Goal: Task Accomplishment & Management: Use online tool/utility

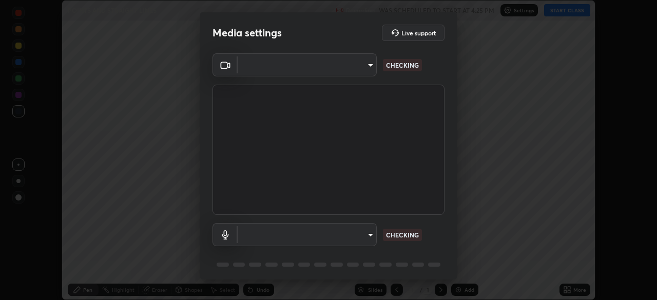
scroll to position [300, 657]
type input "2bd58049f5f114d9ad0fe751a30b8a6aabe45cc0510dad8fe464727eafc46ba8"
type input "default"
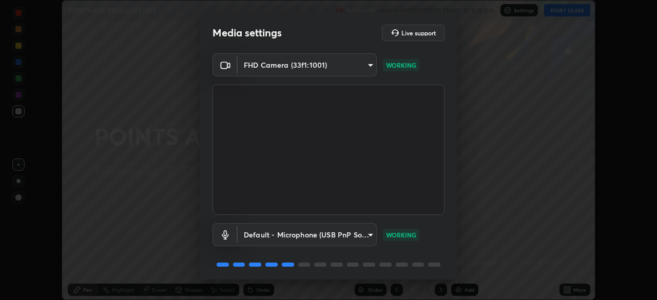
scroll to position [36, 0]
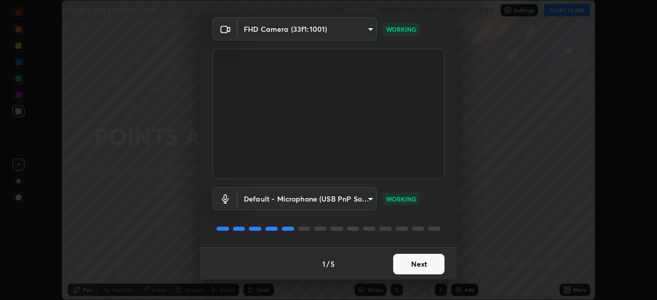
click at [398, 266] on button "Next" at bounding box center [418, 264] width 51 height 21
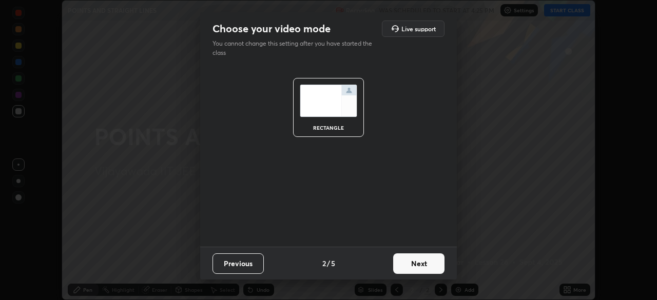
click at [398, 265] on button "Next" at bounding box center [418, 263] width 51 height 21
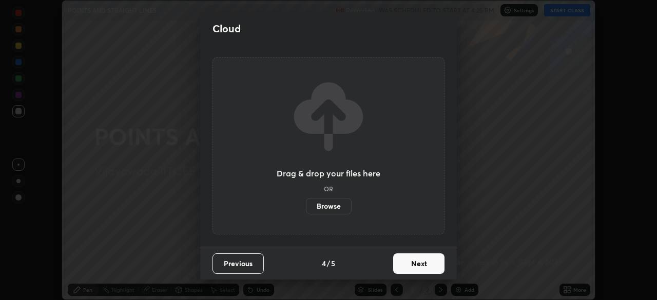
click at [403, 265] on button "Next" at bounding box center [418, 263] width 51 height 21
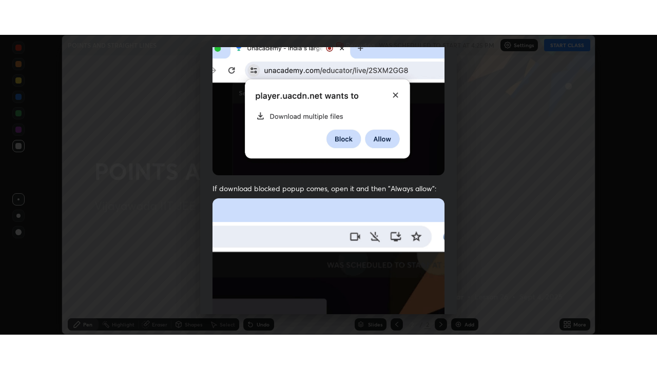
scroll to position [245, 0]
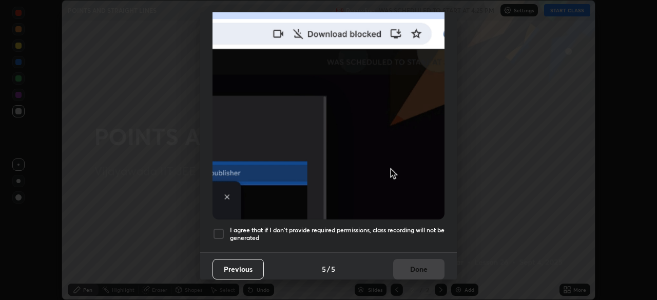
click at [222, 230] on div at bounding box center [218, 234] width 12 height 12
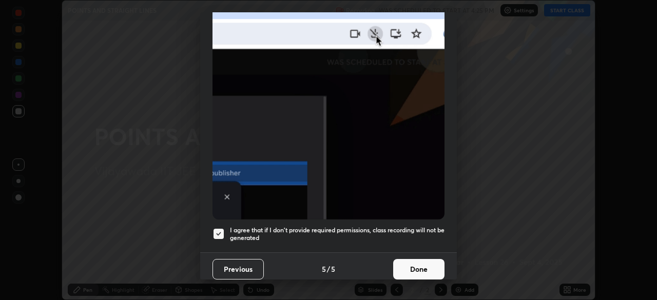
click at [408, 264] on button "Done" at bounding box center [418, 269] width 51 height 21
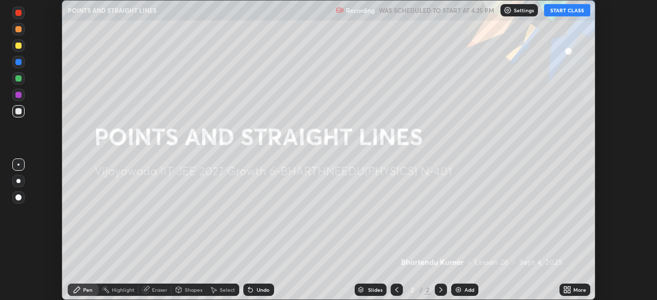
click at [461, 289] on img at bounding box center [458, 290] width 8 height 8
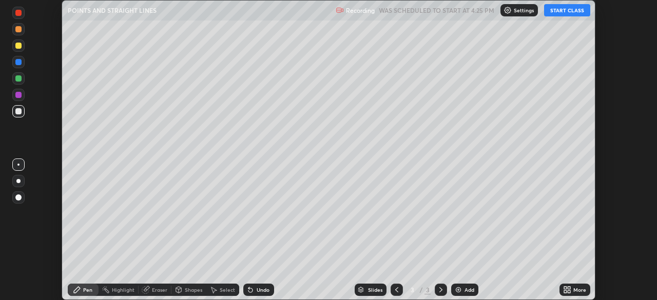
click at [567, 13] on button "START CLASS" at bounding box center [567, 10] width 46 height 12
click at [568, 292] on icon at bounding box center [568, 291] width 3 height 3
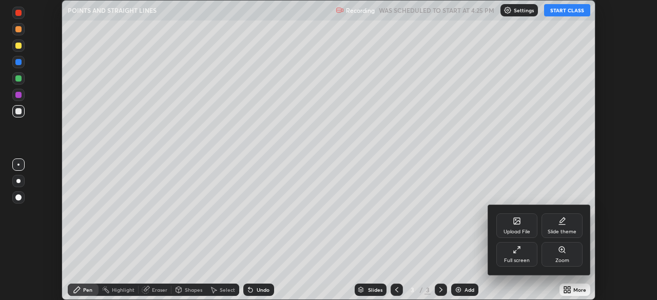
click at [518, 248] on icon at bounding box center [518, 248] width 3 height 3
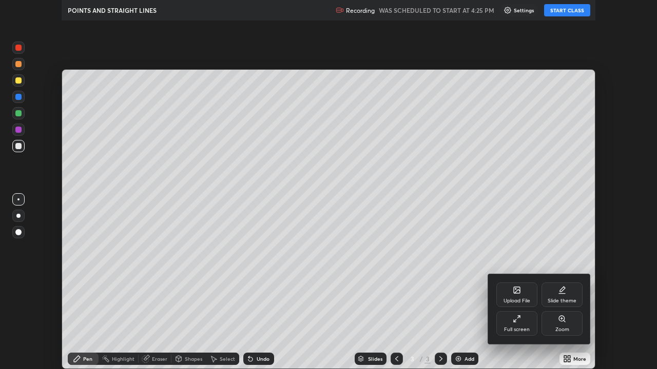
scroll to position [369, 657]
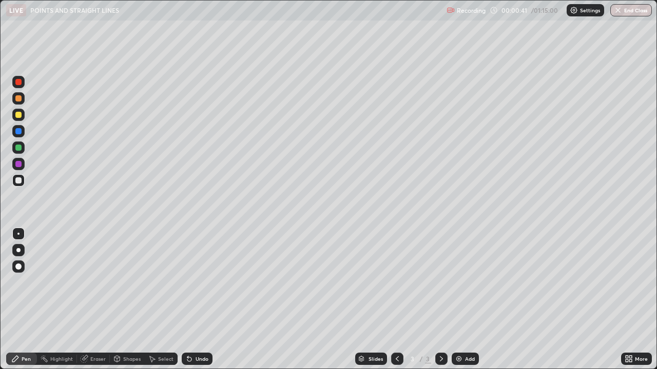
click at [16, 101] on div at bounding box center [18, 98] width 6 height 6
click at [19, 84] on div at bounding box center [18, 82] width 6 height 6
click at [21, 181] on div at bounding box center [18, 180] width 6 height 6
click at [23, 181] on div at bounding box center [18, 180] width 12 height 12
click at [19, 180] on div at bounding box center [18, 180] width 6 height 6
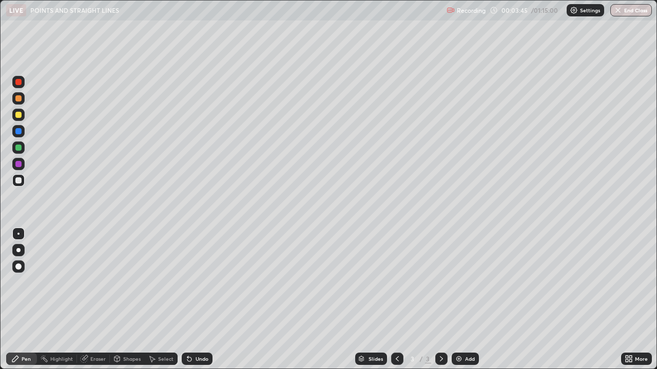
click at [19, 182] on div at bounding box center [18, 180] width 6 height 6
click at [18, 116] on div at bounding box center [18, 115] width 6 height 6
click at [18, 83] on div at bounding box center [18, 82] width 6 height 6
click at [19, 181] on div at bounding box center [18, 180] width 6 height 6
click at [84, 300] on div "Eraser" at bounding box center [93, 359] width 33 height 12
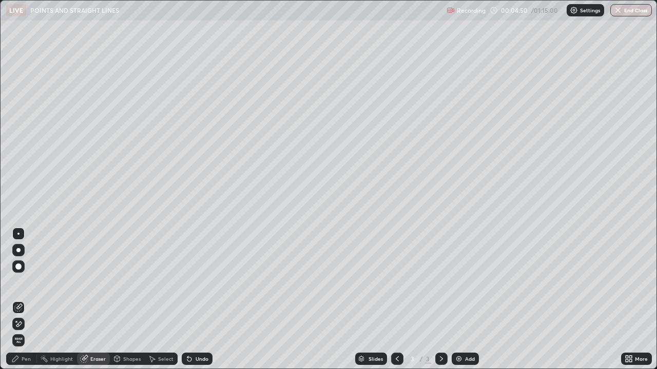
click at [17, 266] on div at bounding box center [18, 267] width 6 height 6
click at [23, 300] on div "Pen" at bounding box center [26, 359] width 9 height 5
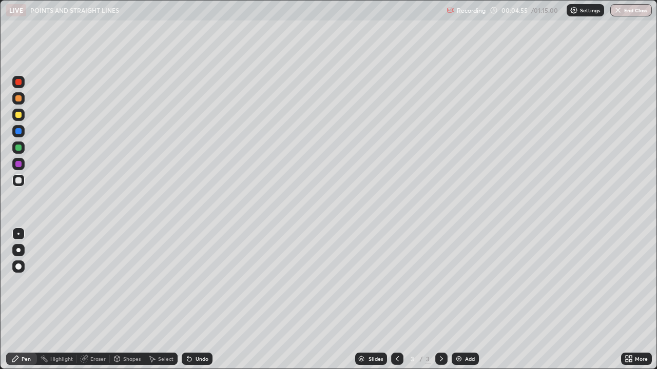
click at [21, 168] on div at bounding box center [18, 164] width 12 height 12
click at [18, 180] on div at bounding box center [18, 180] width 6 height 6
click at [200, 300] on div "Undo" at bounding box center [201, 359] width 13 height 5
click at [20, 168] on div at bounding box center [18, 164] width 12 height 12
click at [17, 114] on div at bounding box center [18, 115] width 6 height 6
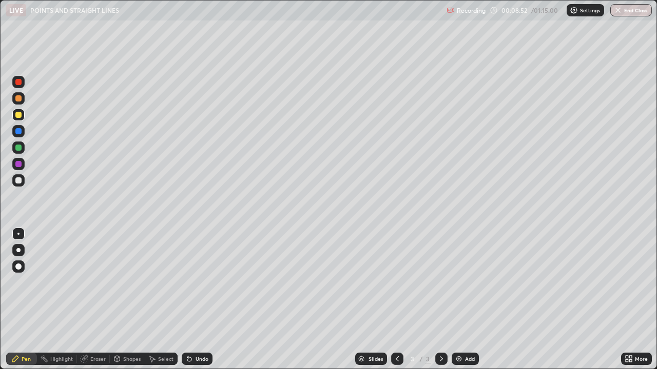
click at [459, 300] on img at bounding box center [458, 359] width 8 height 8
click at [18, 181] on div at bounding box center [18, 180] width 6 height 6
click at [18, 116] on div at bounding box center [18, 115] width 6 height 6
click at [17, 183] on div at bounding box center [18, 180] width 6 height 6
click at [18, 115] on div at bounding box center [18, 115] width 6 height 6
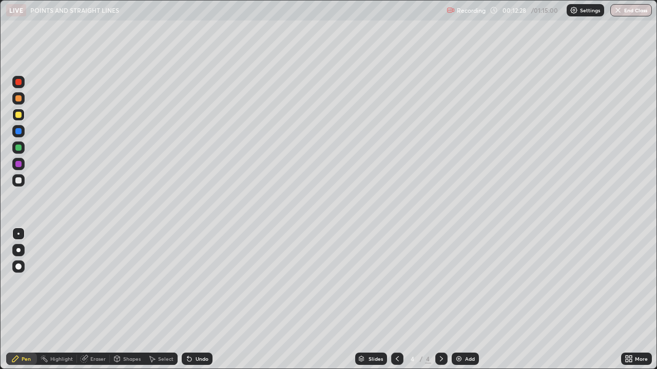
click at [21, 183] on div at bounding box center [18, 180] width 6 height 6
click at [20, 180] on div at bounding box center [18, 180] width 6 height 6
click at [21, 116] on div at bounding box center [18, 115] width 6 height 6
click at [16, 182] on div at bounding box center [18, 180] width 6 height 6
click at [18, 183] on div at bounding box center [18, 180] width 6 height 6
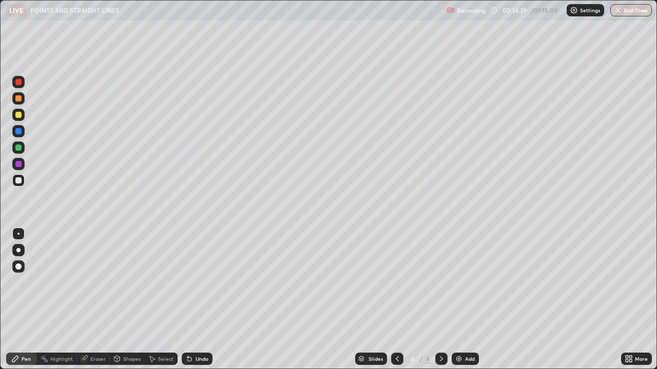
click at [19, 119] on div at bounding box center [18, 115] width 12 height 12
click at [458, 300] on img at bounding box center [458, 359] width 8 height 8
click at [16, 116] on div at bounding box center [18, 115] width 6 height 6
click at [21, 97] on div at bounding box center [18, 98] width 6 height 6
click at [20, 183] on div at bounding box center [18, 180] width 6 height 6
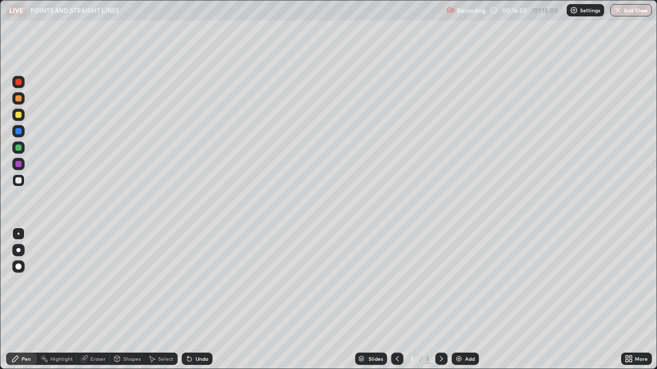
click at [18, 132] on div at bounding box center [18, 131] width 6 height 6
click at [18, 98] on div at bounding box center [18, 98] width 6 height 6
click at [19, 84] on div at bounding box center [18, 82] width 6 height 6
click at [19, 182] on div at bounding box center [18, 180] width 6 height 6
click at [24, 300] on div "Pen" at bounding box center [26, 359] width 9 height 5
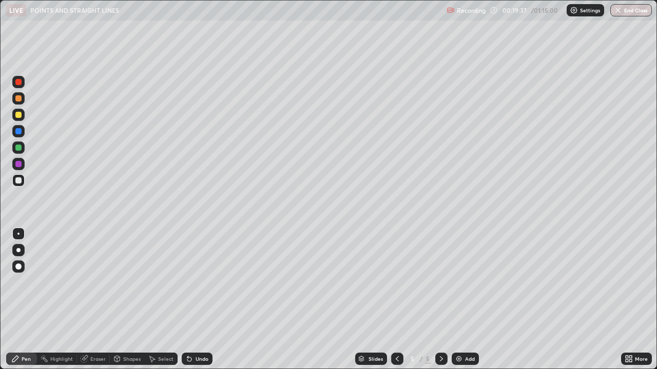
click at [19, 115] on div at bounding box center [18, 115] width 6 height 6
click at [98, 300] on div "Eraser" at bounding box center [97, 359] width 15 height 5
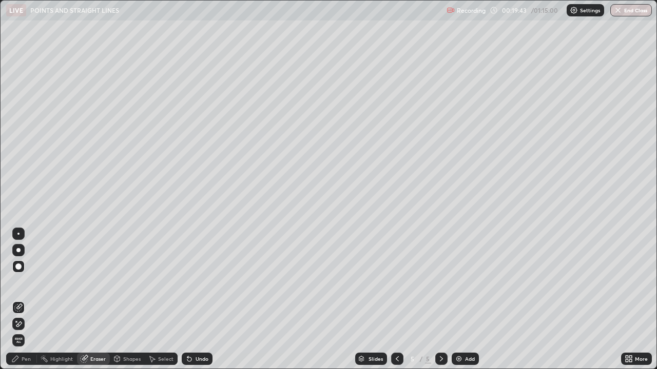
click at [17, 300] on icon at bounding box center [15, 359] width 6 height 6
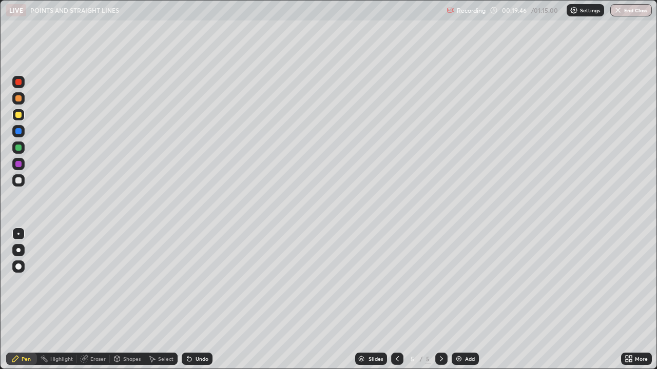
click at [19, 103] on div at bounding box center [18, 98] width 12 height 12
click at [19, 181] on div at bounding box center [18, 180] width 6 height 6
click at [20, 132] on div at bounding box center [18, 131] width 6 height 6
click at [17, 181] on div at bounding box center [18, 180] width 6 height 6
click at [14, 181] on div at bounding box center [18, 180] width 12 height 12
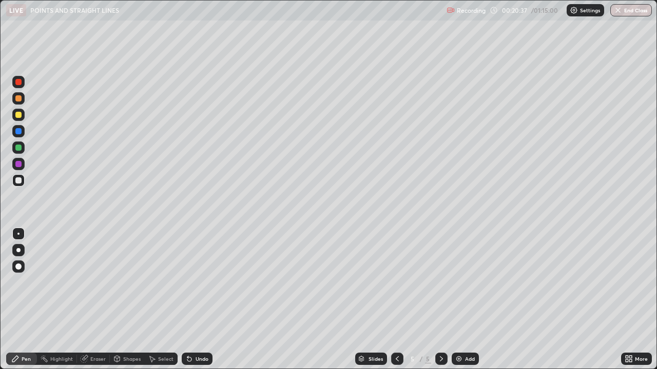
click at [18, 86] on div at bounding box center [18, 82] width 12 height 12
click at [18, 183] on div at bounding box center [18, 180] width 6 height 6
click at [84, 300] on icon at bounding box center [84, 359] width 8 height 8
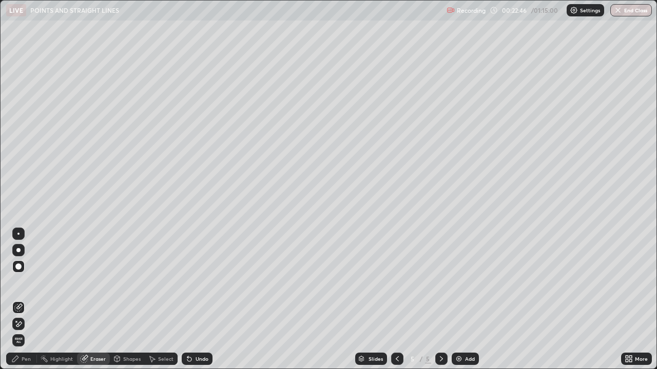
click at [25, 300] on div "Pen" at bounding box center [26, 359] width 9 height 5
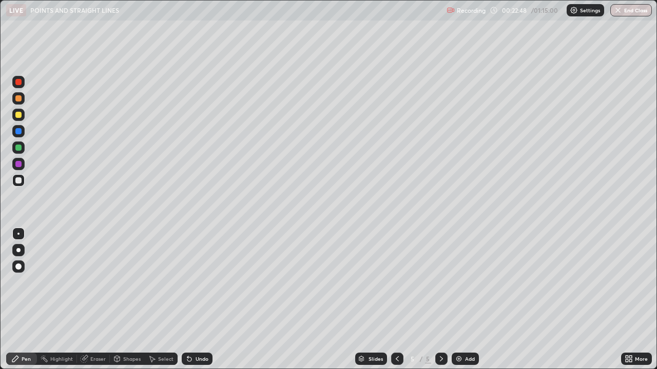
click at [17, 116] on div at bounding box center [18, 115] width 6 height 6
click at [20, 183] on div at bounding box center [18, 180] width 6 height 6
click at [18, 131] on div at bounding box center [18, 131] width 6 height 6
click at [18, 83] on div at bounding box center [18, 82] width 6 height 6
click at [19, 181] on div at bounding box center [18, 180] width 6 height 6
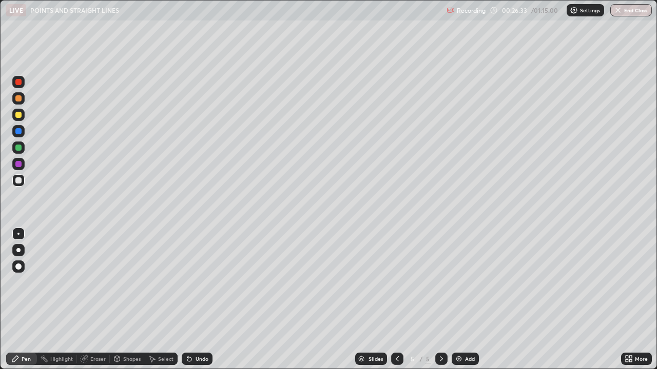
click at [86, 300] on icon at bounding box center [85, 357] width 6 height 5
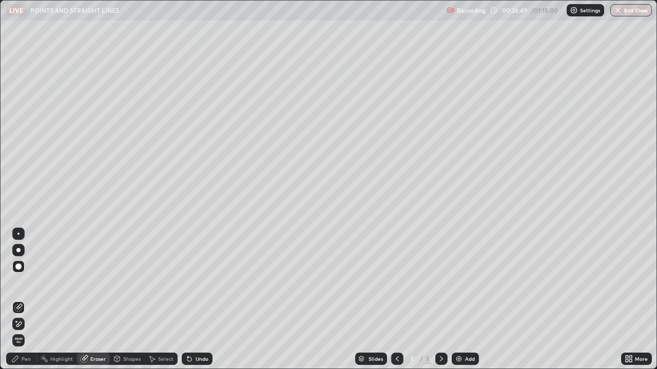
click at [24, 300] on div "Pen" at bounding box center [26, 359] width 9 height 5
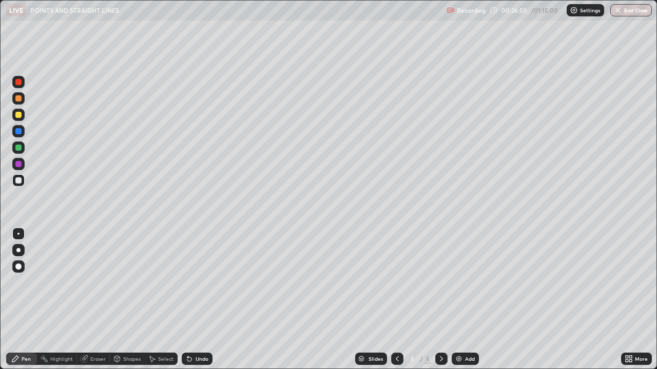
click at [19, 115] on div at bounding box center [18, 115] width 6 height 6
click at [21, 181] on div at bounding box center [18, 180] width 6 height 6
click at [16, 93] on div at bounding box center [18, 98] width 12 height 12
click at [17, 83] on div at bounding box center [18, 82] width 6 height 6
click at [18, 181] on div at bounding box center [18, 180] width 6 height 6
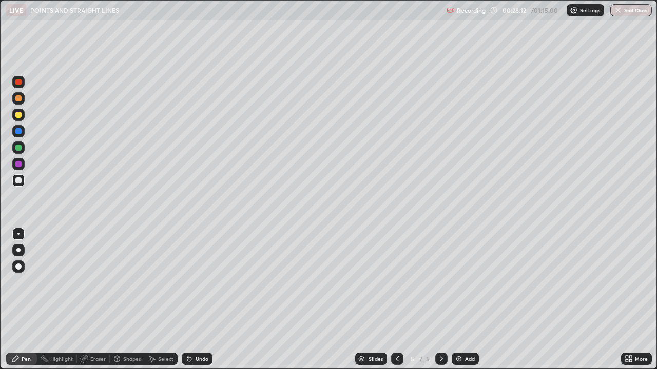
click at [17, 182] on div at bounding box center [18, 180] width 6 height 6
click at [16, 163] on div at bounding box center [18, 164] width 6 height 6
click at [458, 300] on img at bounding box center [458, 359] width 8 height 8
click at [17, 114] on div at bounding box center [18, 115] width 6 height 6
click at [19, 135] on div at bounding box center [18, 131] width 12 height 12
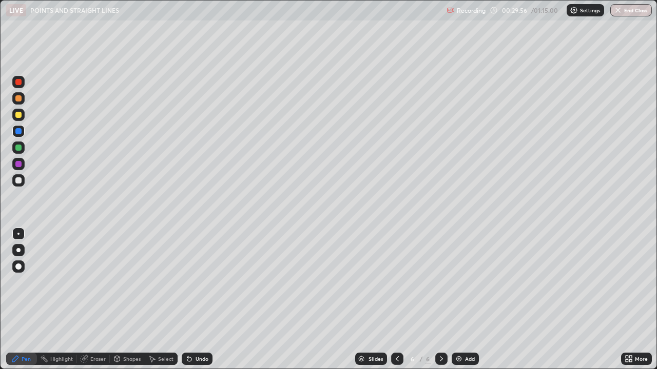
click at [21, 85] on div at bounding box center [18, 82] width 6 height 6
click at [19, 179] on div at bounding box center [18, 180] width 6 height 6
click at [17, 135] on div at bounding box center [18, 131] width 12 height 12
click at [17, 165] on div at bounding box center [18, 164] width 6 height 6
click at [89, 300] on div "Eraser" at bounding box center [93, 359] width 33 height 12
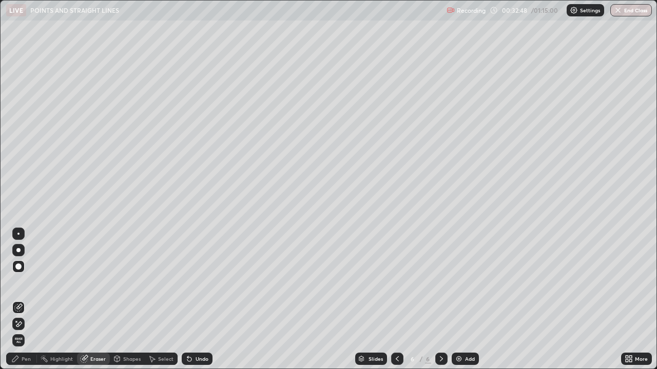
click at [32, 300] on div "Pen" at bounding box center [21, 359] width 31 height 12
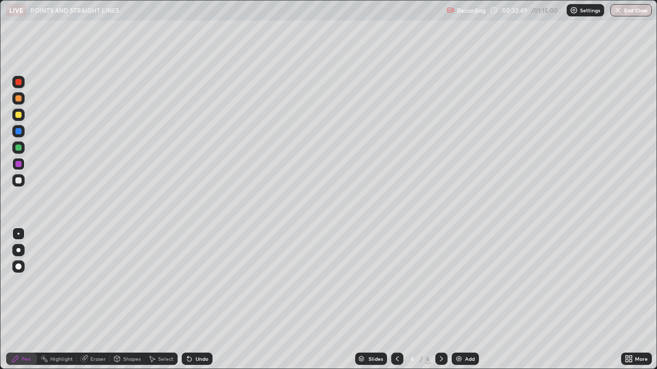
click at [19, 185] on div at bounding box center [18, 180] width 12 height 12
click at [19, 166] on div at bounding box center [18, 164] width 6 height 6
click at [19, 185] on div at bounding box center [18, 180] width 12 height 12
click at [18, 120] on div at bounding box center [18, 115] width 12 height 12
click at [23, 182] on div at bounding box center [18, 180] width 12 height 12
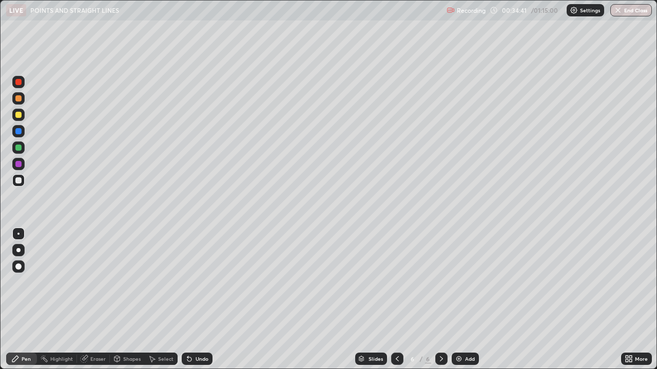
click at [16, 115] on div at bounding box center [18, 115] width 6 height 6
click at [18, 148] on div at bounding box center [18, 148] width 6 height 6
click at [18, 88] on div at bounding box center [18, 82] width 12 height 12
click at [19, 181] on div at bounding box center [18, 180] width 6 height 6
click at [18, 82] on div at bounding box center [18, 82] width 6 height 6
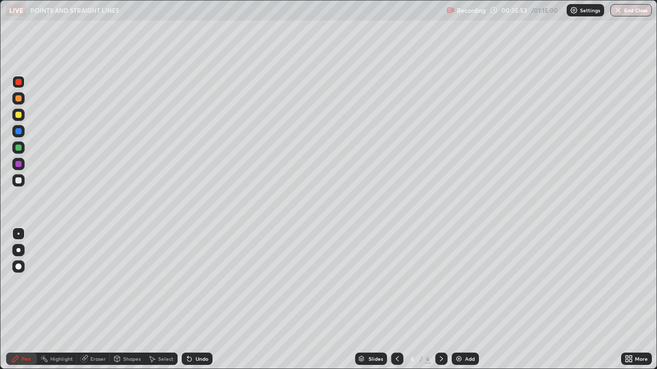
click at [22, 185] on div at bounding box center [18, 180] width 12 height 12
click at [18, 82] on div at bounding box center [18, 82] width 6 height 6
click at [19, 181] on div at bounding box center [18, 180] width 6 height 6
click at [17, 117] on div at bounding box center [18, 115] width 6 height 6
click at [461, 300] on img at bounding box center [458, 359] width 8 height 8
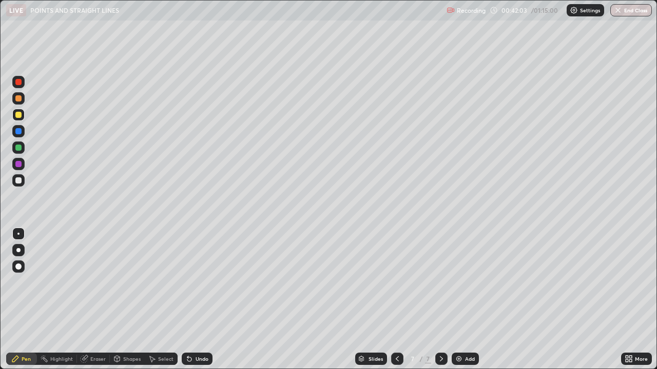
click at [18, 118] on div at bounding box center [18, 115] width 12 height 12
click at [15, 87] on div at bounding box center [18, 82] width 12 height 12
click at [17, 182] on div at bounding box center [18, 180] width 6 height 6
click at [23, 300] on div "Pen" at bounding box center [21, 359] width 31 height 12
click at [16, 103] on div at bounding box center [18, 98] width 12 height 12
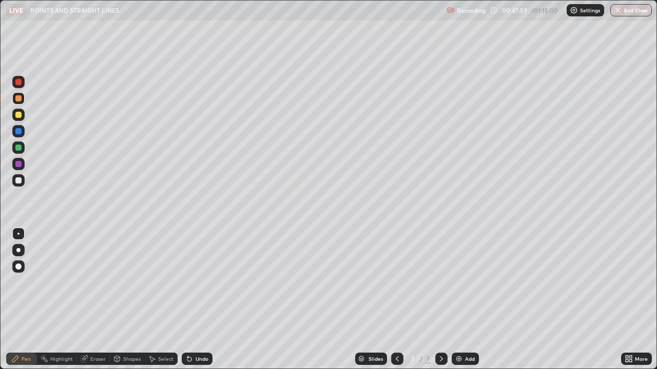
click at [457, 300] on div "Add" at bounding box center [464, 359] width 27 height 12
click at [18, 181] on div at bounding box center [18, 180] width 6 height 6
click at [18, 182] on div at bounding box center [18, 180] width 6 height 6
click at [15, 182] on div at bounding box center [18, 180] width 6 height 6
click at [396, 300] on icon at bounding box center [397, 359] width 3 height 5
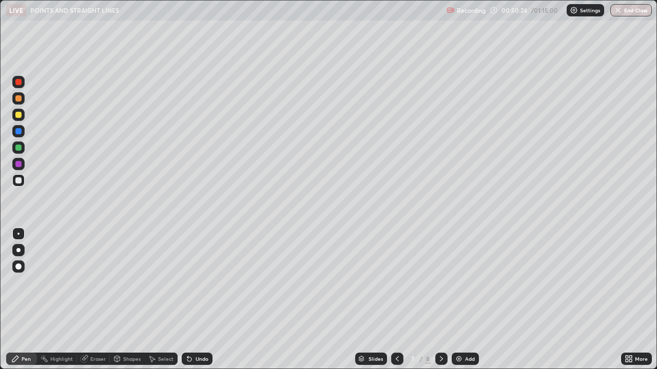
click at [16, 116] on div at bounding box center [18, 115] width 6 height 6
click at [438, 300] on icon at bounding box center [441, 359] width 8 height 8
click at [18, 181] on div at bounding box center [18, 180] width 6 height 6
click at [16, 182] on div at bounding box center [18, 180] width 6 height 6
click at [440, 300] on icon at bounding box center [441, 359] width 8 height 8
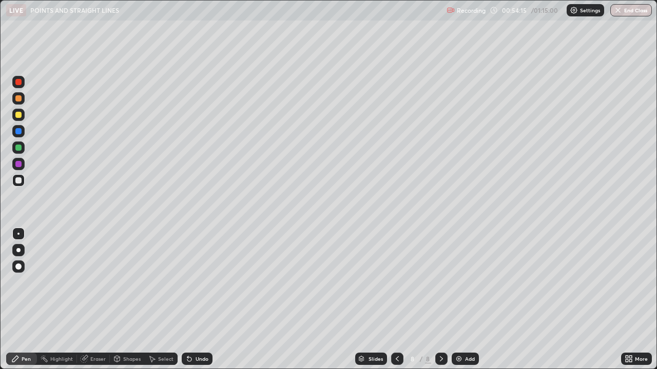
click at [459, 300] on div "Add" at bounding box center [464, 359] width 27 height 12
click at [19, 117] on div at bounding box center [18, 115] width 6 height 6
click at [16, 185] on div at bounding box center [18, 180] width 12 height 12
click at [18, 85] on div at bounding box center [18, 82] width 6 height 6
click at [192, 300] on div "Undo" at bounding box center [197, 359] width 31 height 12
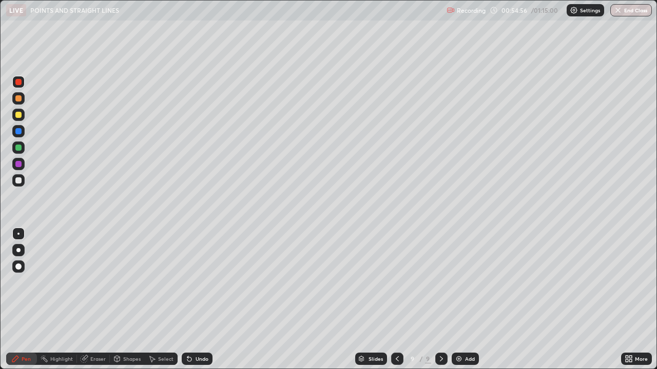
click at [195, 300] on div "Undo" at bounding box center [197, 359] width 31 height 12
click at [18, 183] on div at bounding box center [18, 180] width 6 height 6
click at [18, 182] on div at bounding box center [18, 180] width 6 height 6
click at [17, 84] on div at bounding box center [18, 82] width 6 height 6
click at [21, 186] on div at bounding box center [18, 180] width 12 height 12
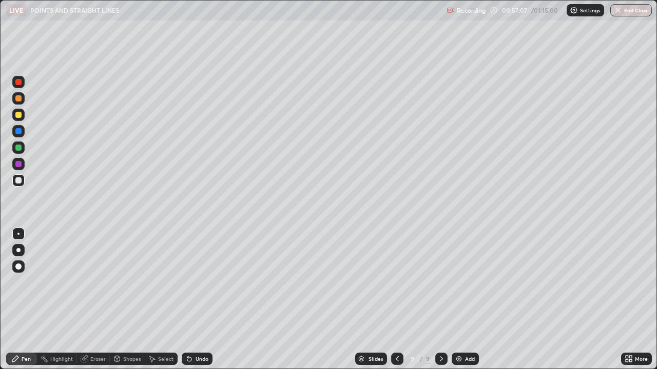
click at [15, 114] on div at bounding box center [18, 115] width 6 height 6
click at [19, 86] on div at bounding box center [18, 82] width 12 height 12
click at [21, 113] on div at bounding box center [18, 115] width 6 height 6
click at [19, 181] on div at bounding box center [18, 180] width 6 height 6
click at [18, 119] on div at bounding box center [18, 115] width 12 height 12
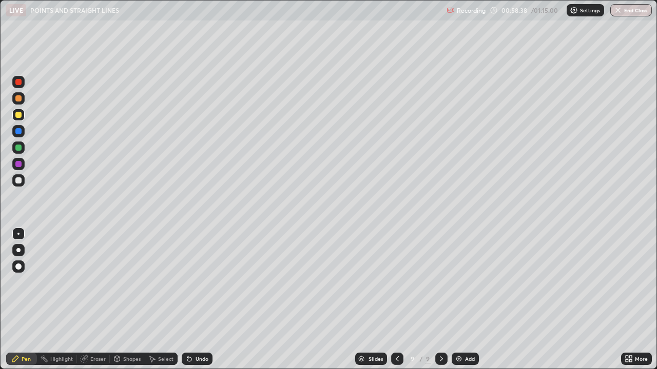
click at [18, 133] on div at bounding box center [18, 131] width 6 height 6
click at [16, 180] on div at bounding box center [18, 180] width 6 height 6
click at [19, 182] on div at bounding box center [18, 180] width 6 height 6
click at [461, 300] on img at bounding box center [458, 359] width 8 height 8
click at [19, 115] on div at bounding box center [18, 115] width 6 height 6
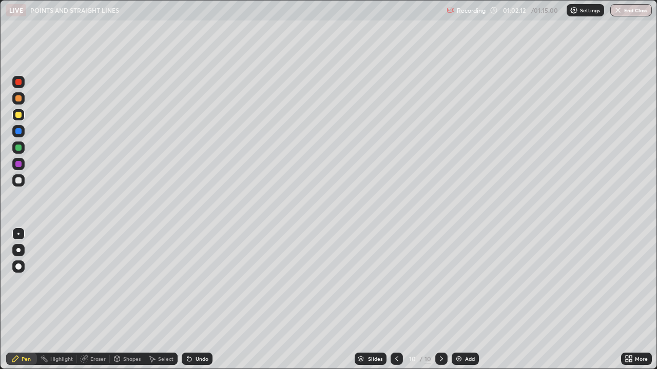
click at [21, 186] on div at bounding box center [18, 180] width 12 height 12
click at [18, 117] on div at bounding box center [18, 115] width 6 height 6
click at [18, 86] on div at bounding box center [18, 82] width 12 height 12
click at [16, 182] on div at bounding box center [18, 180] width 6 height 6
click at [18, 162] on div at bounding box center [18, 164] width 6 height 6
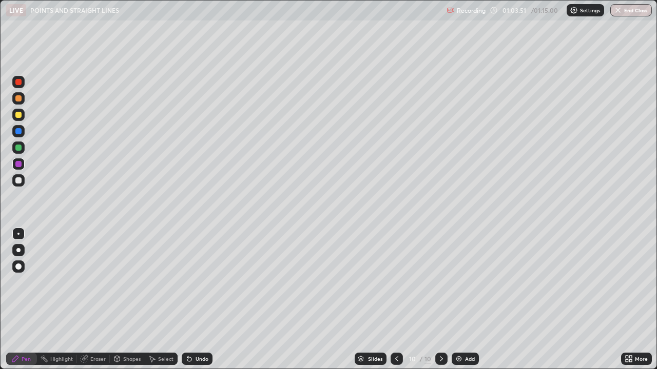
click at [16, 166] on div at bounding box center [18, 164] width 6 height 6
click at [17, 133] on div at bounding box center [18, 131] width 6 height 6
click at [18, 181] on div at bounding box center [18, 180] width 6 height 6
click at [18, 148] on div at bounding box center [18, 148] width 6 height 6
click at [18, 181] on div at bounding box center [18, 180] width 6 height 6
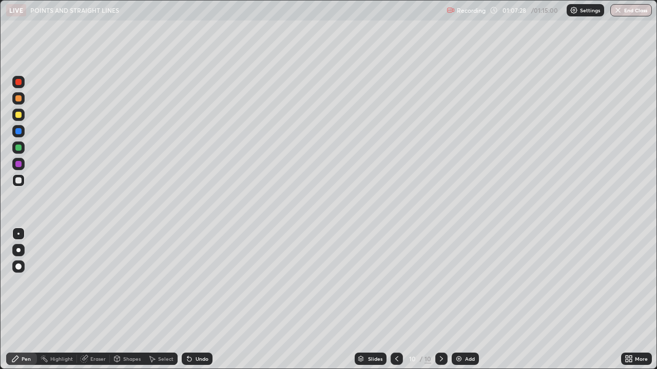
click at [18, 115] on div at bounding box center [18, 115] width 6 height 6
click at [20, 83] on div at bounding box center [18, 82] width 6 height 6
click at [93, 300] on div "Eraser" at bounding box center [97, 359] width 15 height 5
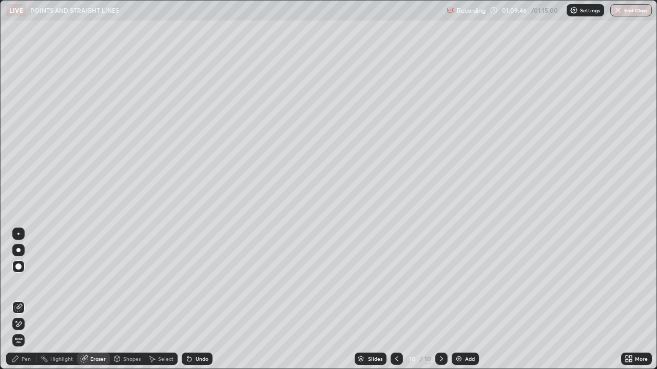
click at [17, 300] on icon at bounding box center [15, 359] width 8 height 8
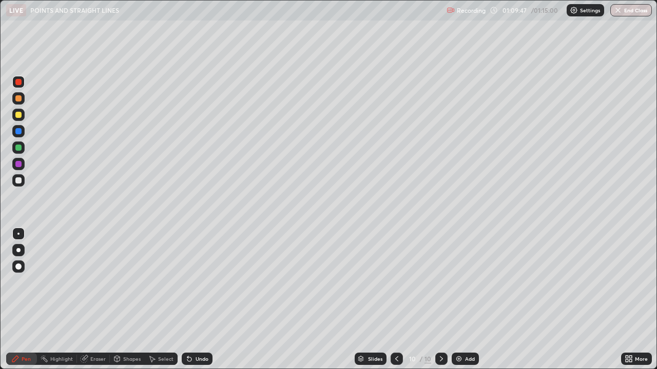
click at [18, 181] on div at bounding box center [18, 180] width 6 height 6
click at [629, 11] on button "End Class" at bounding box center [631, 10] width 41 height 12
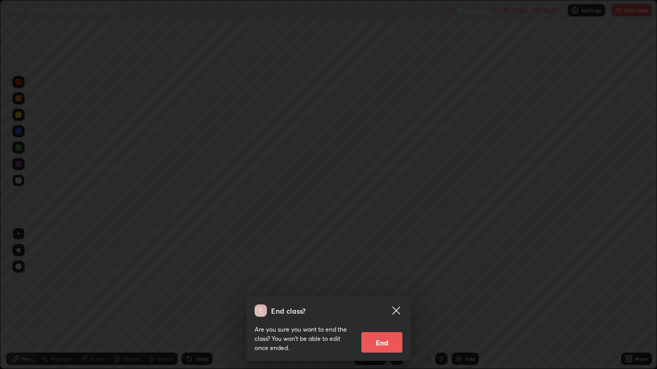
click at [392, 300] on button "End" at bounding box center [381, 342] width 41 height 21
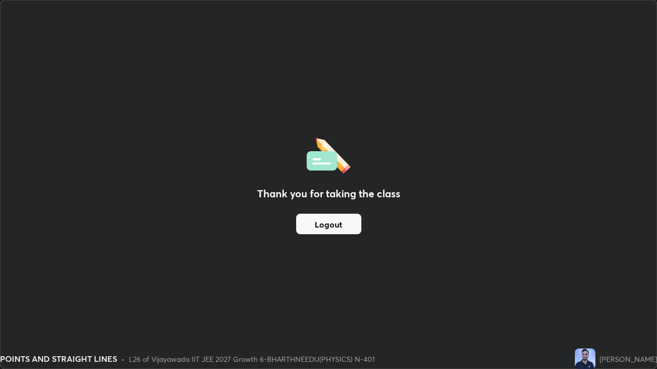
click at [350, 229] on button "Logout" at bounding box center [328, 224] width 65 height 21
